Goal: Navigation & Orientation: Find specific page/section

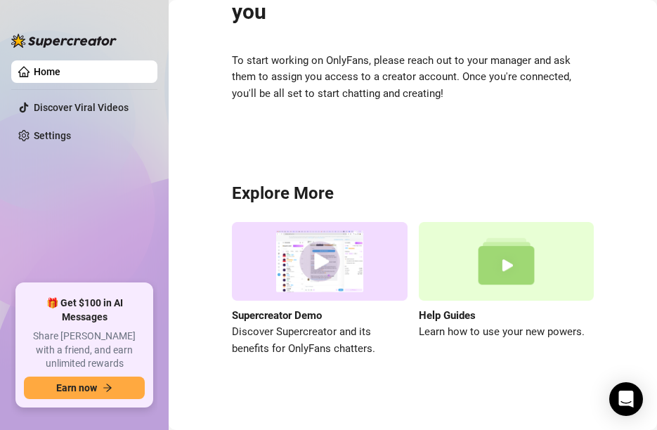
scroll to position [93, 0]
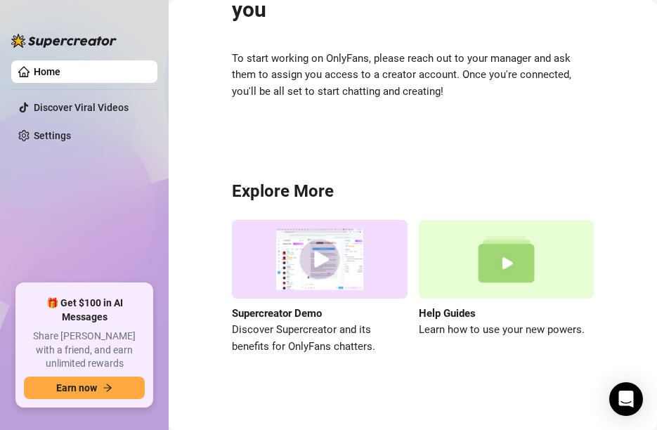
click at [222, 407] on main "✨ No OnlyFans accounts assigned to you To start working on OnlyFans, please rea…" at bounding box center [413, 170] width 488 height 526
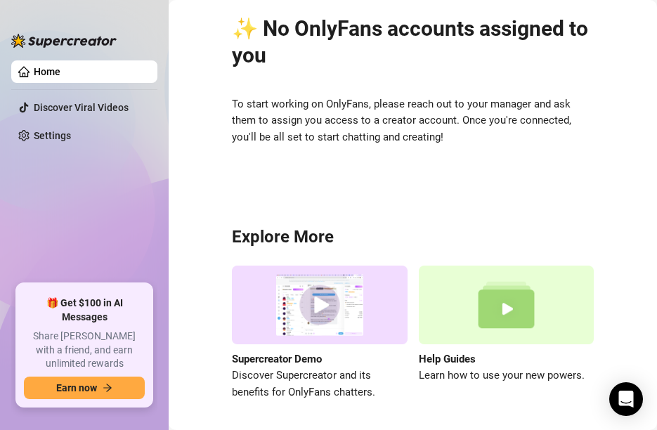
scroll to position [0, 0]
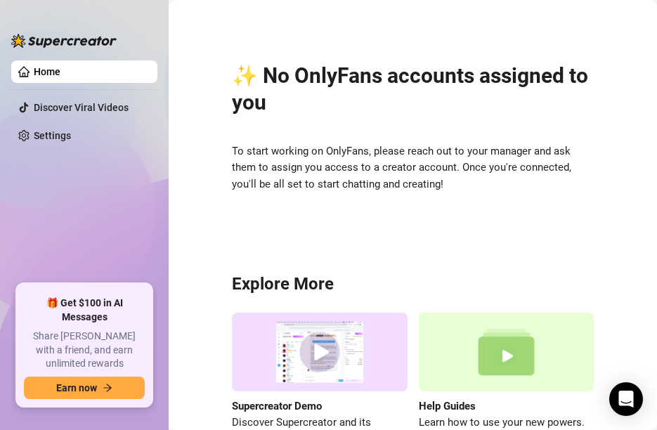
click at [337, 242] on div "✨ No OnlyFans accounts assigned to you To start working on OnlyFans, please rea…" at bounding box center [413, 247] width 460 height 474
click at [57, 74] on link "Home" at bounding box center [47, 71] width 27 height 11
click at [632, 60] on main "✨ No OnlyFans accounts assigned to you To start working on OnlyFans, please rea…" at bounding box center [413, 263] width 488 height 526
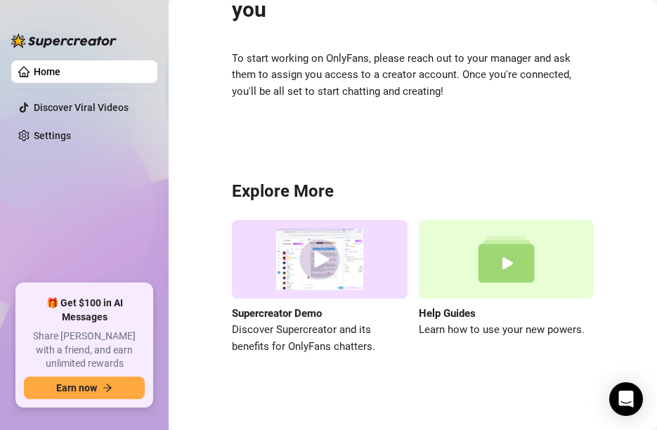
click at [622, 175] on div "✨ No OnlyFans accounts assigned to you To start working on OnlyFans, please rea…" at bounding box center [413, 154] width 460 height 474
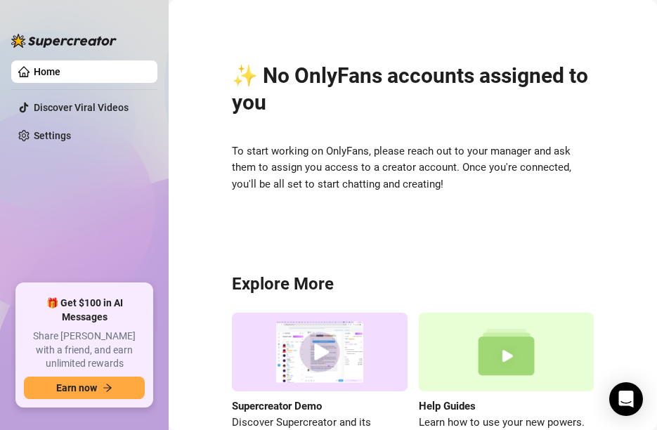
click at [344, 39] on div "✨ No OnlyFans accounts assigned to you To start working on OnlyFans, please rea…" at bounding box center [413, 247] width 460 height 474
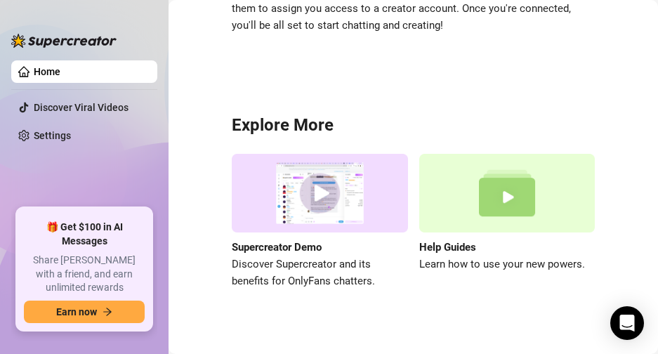
scroll to position [169, 0]
